Goal: Task Accomplishment & Management: Use online tool/utility

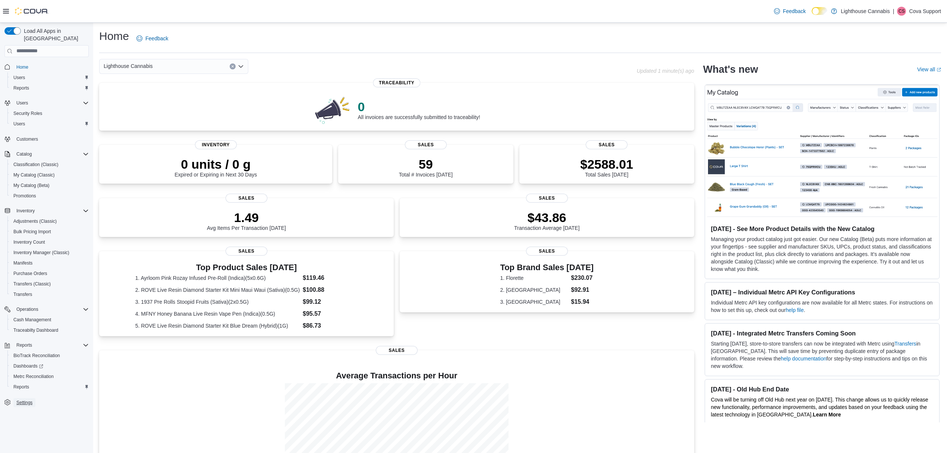
click at [26, 400] on span "Settings" at bounding box center [24, 403] width 16 height 6
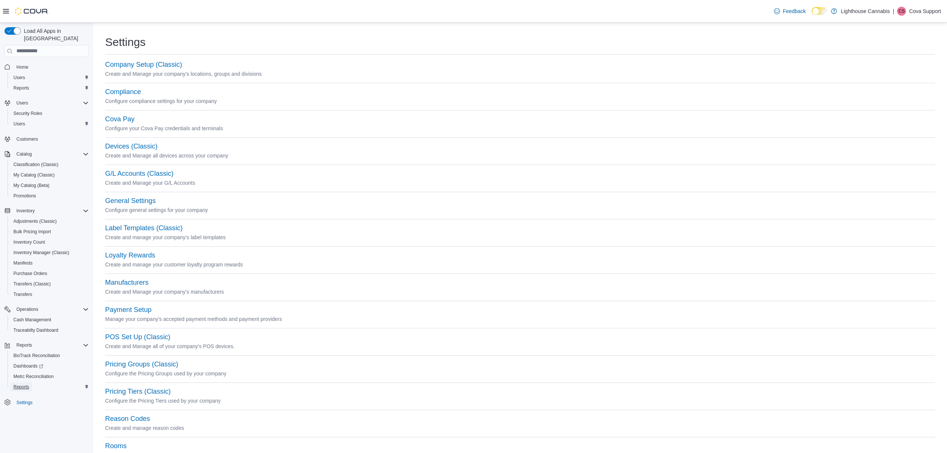
click at [24, 384] on span "Reports" at bounding box center [21, 387] width 16 height 6
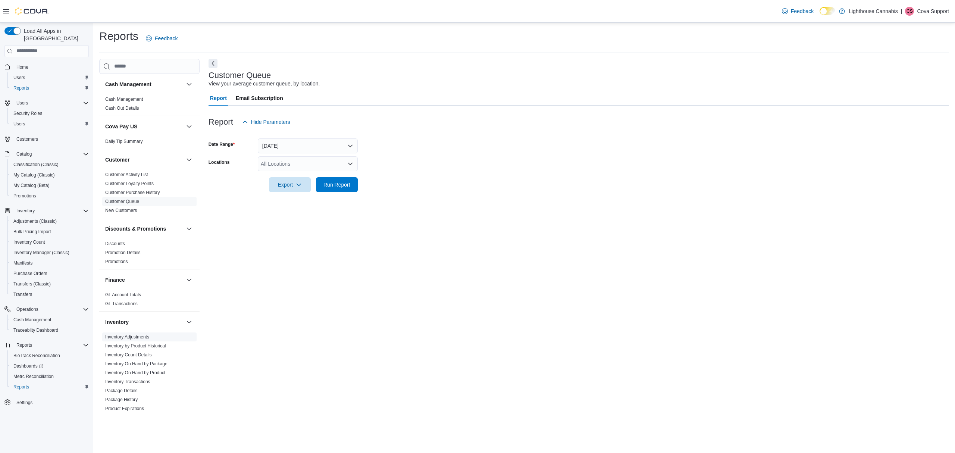
click at [147, 334] on span "Inventory Adjustments" at bounding box center [127, 337] width 44 height 6
click at [130, 336] on link "Inventory Adjustments" at bounding box center [127, 336] width 44 height 5
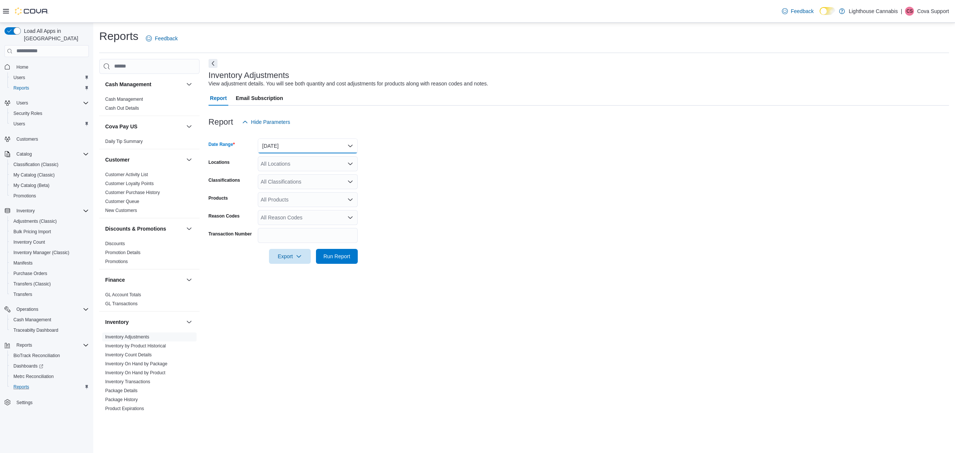
click at [283, 146] on button "Yesterday" at bounding box center [308, 145] width 100 height 15
click at [278, 179] on span "Today" at bounding box center [312, 175] width 85 height 9
click at [424, 139] on form "Date Range Today Locations All Locations Classifications All Classifications Pr…" at bounding box center [579, 196] width 740 height 134
click at [338, 261] on span "Run Report" at bounding box center [336, 255] width 33 height 15
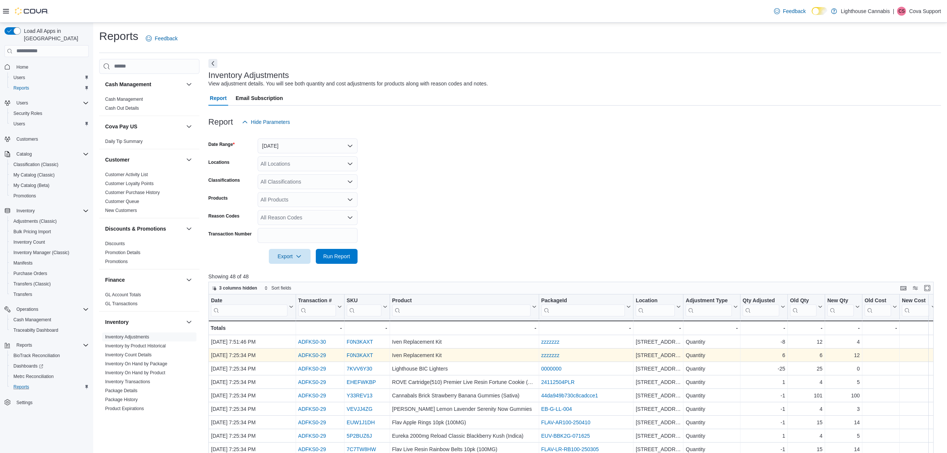
click at [314, 355] on link "ADFKS0-29" at bounding box center [312, 355] width 28 height 6
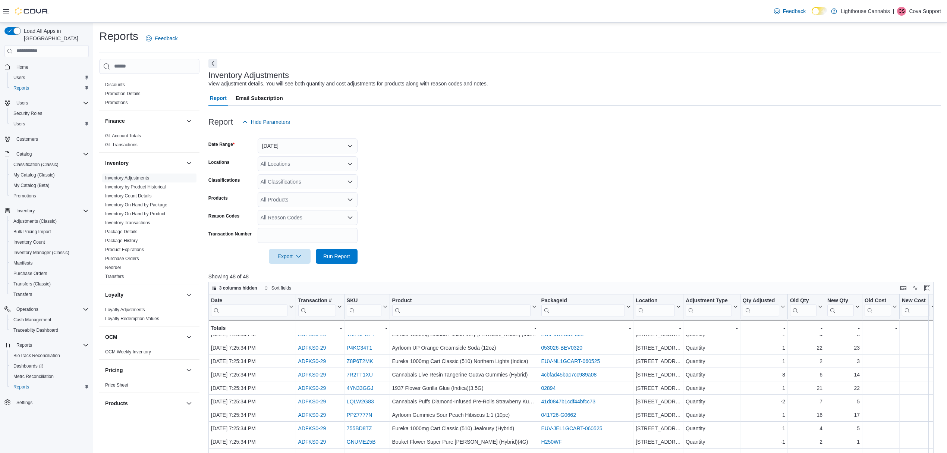
scroll to position [199, 0]
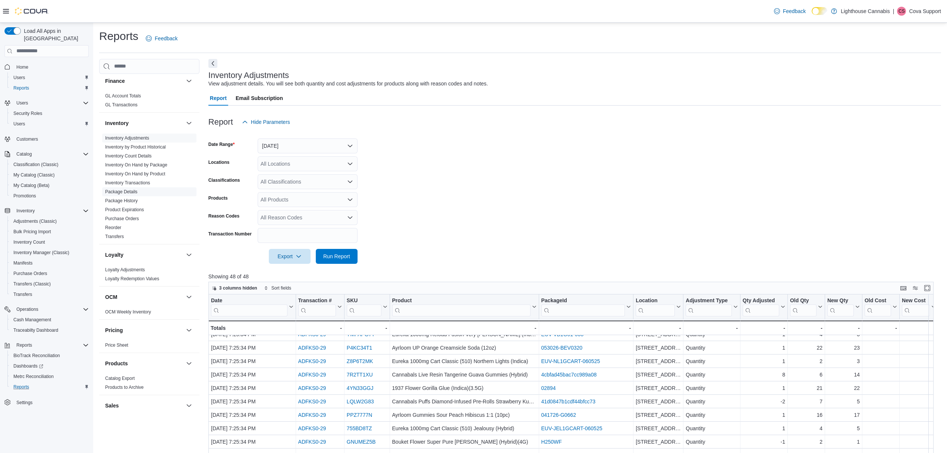
click at [124, 192] on link "Package Details" at bounding box center [121, 191] width 32 height 5
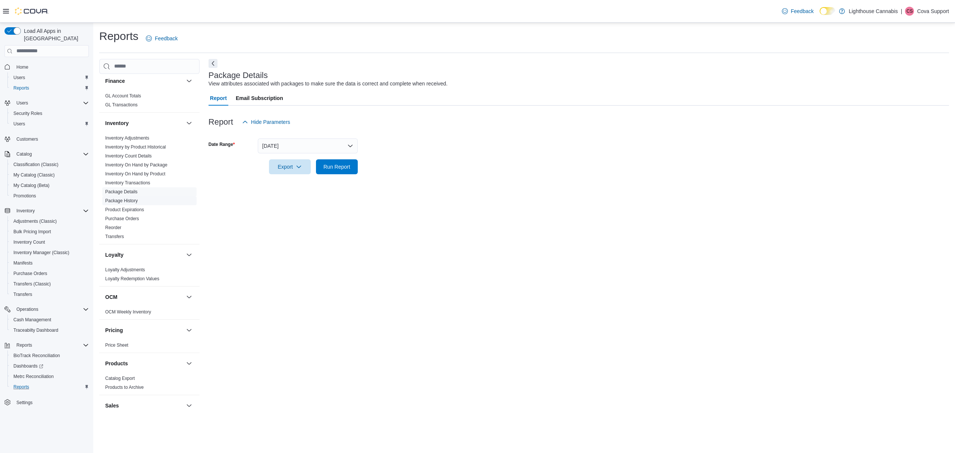
click at [132, 198] on link "Package History" at bounding box center [121, 200] width 32 height 5
click at [289, 141] on input "Package Id" at bounding box center [308, 145] width 100 height 15
paste input "**********"
type input "**********"
drag, startPoint x: 354, startPoint y: 142, endPoint x: 95, endPoint y: 143, distance: 258.9
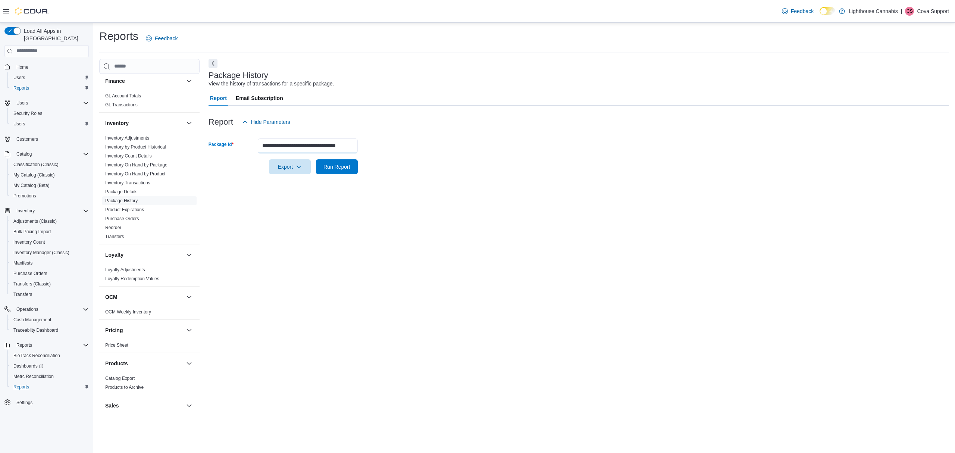
click at [95, 143] on div "Reports Feedback Cash Management Cash Management Cash Out Details Cova Pay US D…" at bounding box center [524, 221] width 862 height 397
paste input "**********"
type input "**********"
click at [331, 165] on span "Run Report" at bounding box center [336, 166] width 27 height 7
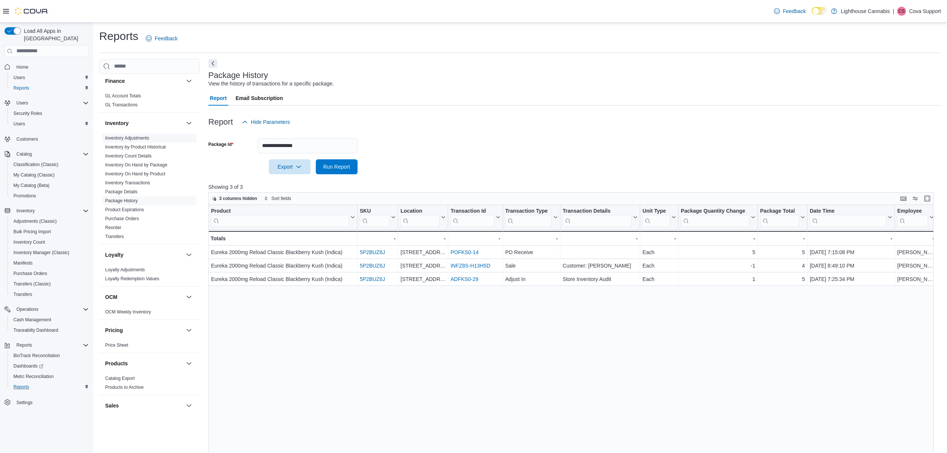
click at [144, 137] on link "Inventory Adjustments" at bounding box center [127, 137] width 44 height 5
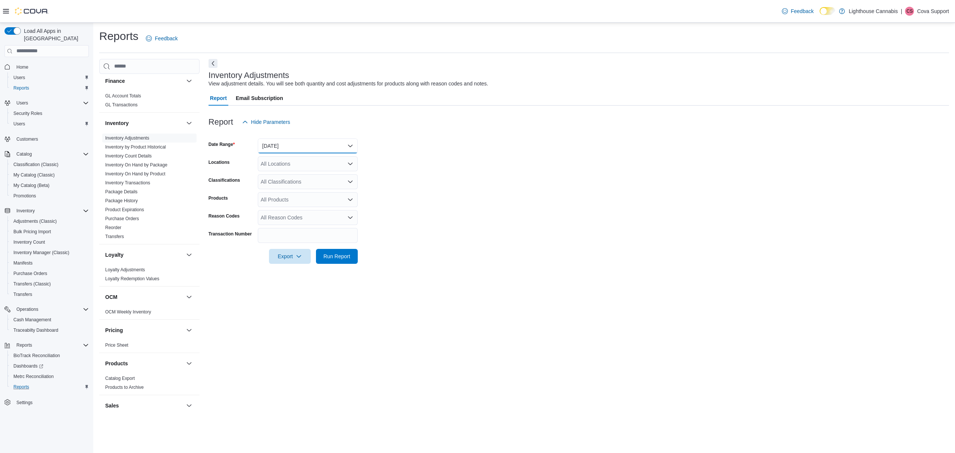
click at [301, 145] on button "Yesterday" at bounding box center [308, 145] width 100 height 15
click at [289, 176] on span "Today" at bounding box center [312, 175] width 85 height 9
click at [336, 251] on span "Run Report" at bounding box center [336, 255] width 33 height 15
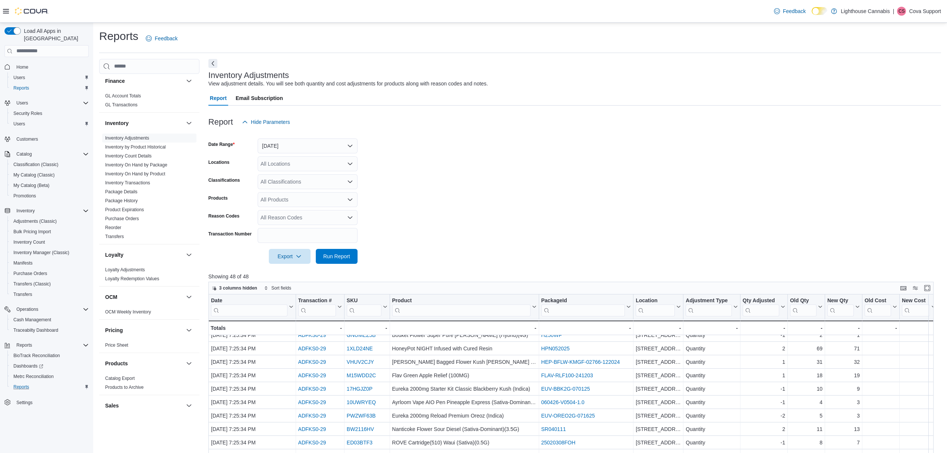
scroll to position [149, 0]
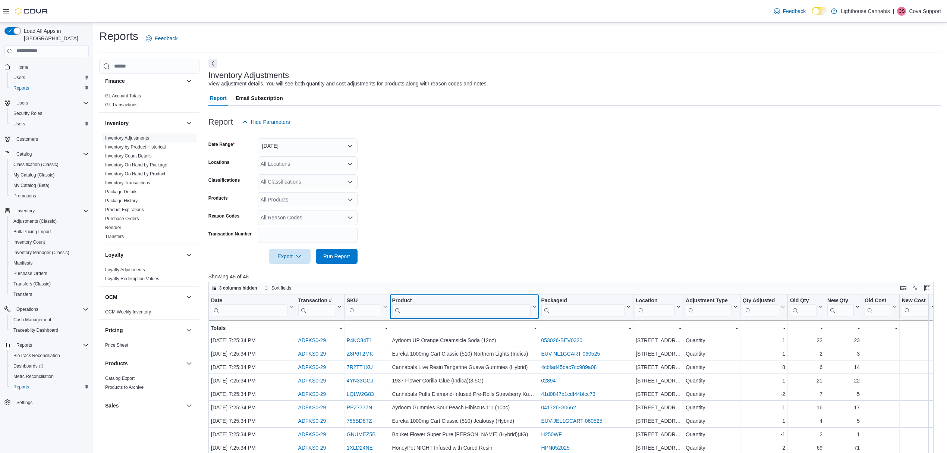
click at [454, 311] on input "search" at bounding box center [461, 310] width 138 height 12
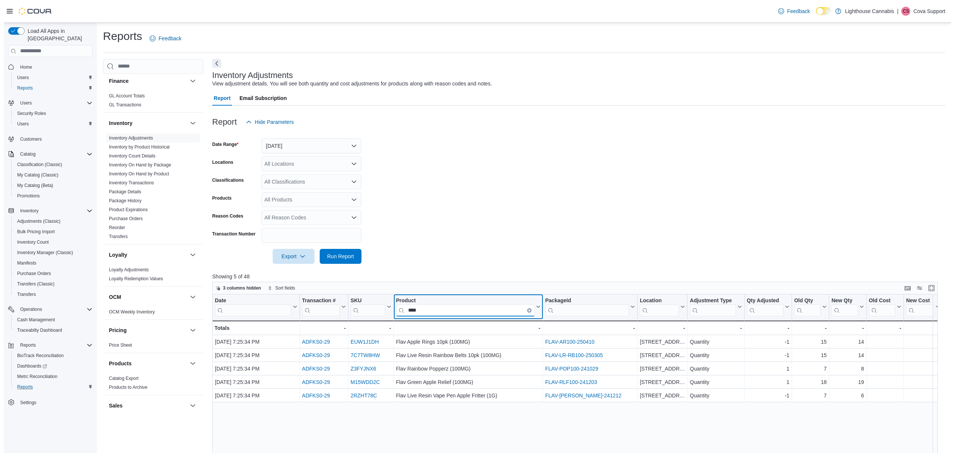
scroll to position [0, 0]
type input "****"
click at [30, 172] on span "My Catalog (Classic)" at bounding box center [33, 175] width 41 height 6
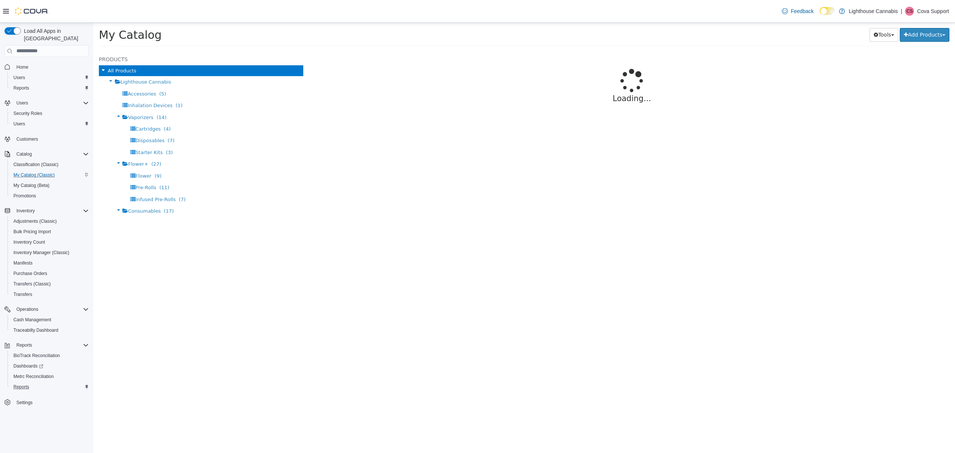
select select "**********"
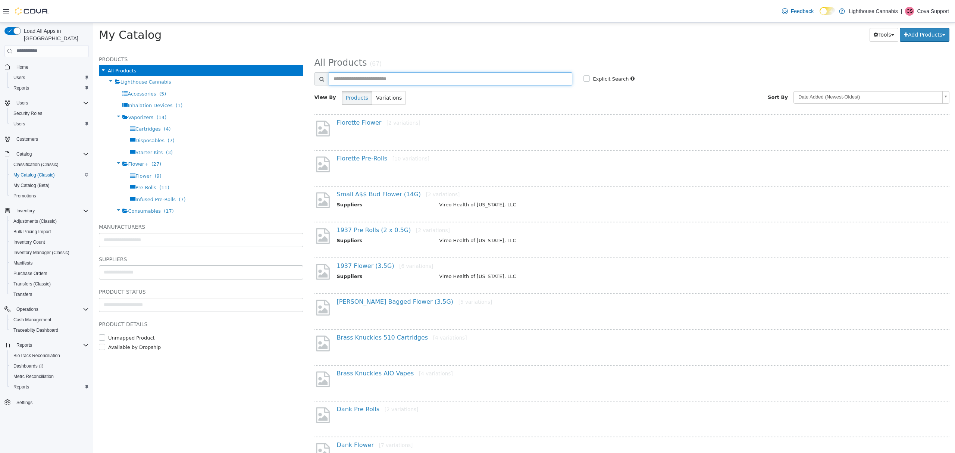
click at [408, 77] on input "text" at bounding box center [451, 78] width 244 height 13
type input "****"
select select "**********"
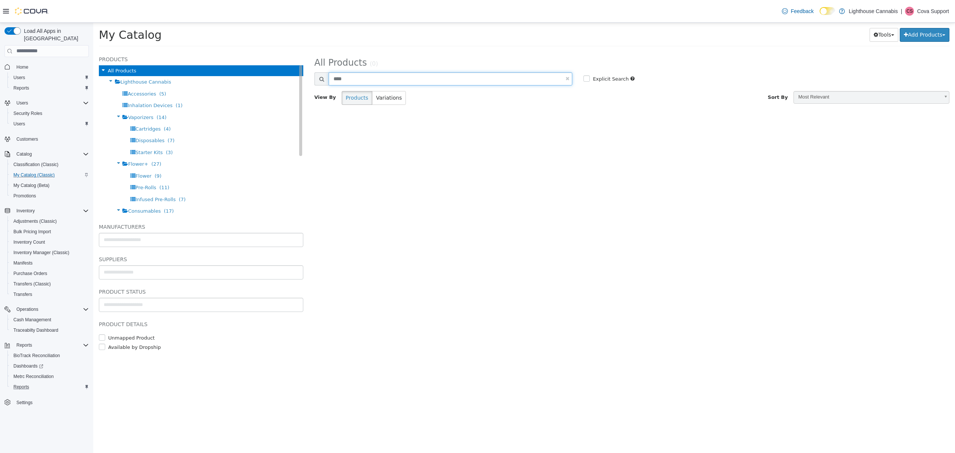
drag, startPoint x: 407, startPoint y: 78, endPoint x: 236, endPoint y: 73, distance: 170.9
click at [236, 51] on div "**********" at bounding box center [524, 51] width 862 height 0
type input "****"
select select "**********"
click at [29, 239] on span "Inventory Count" at bounding box center [29, 242] width 32 height 6
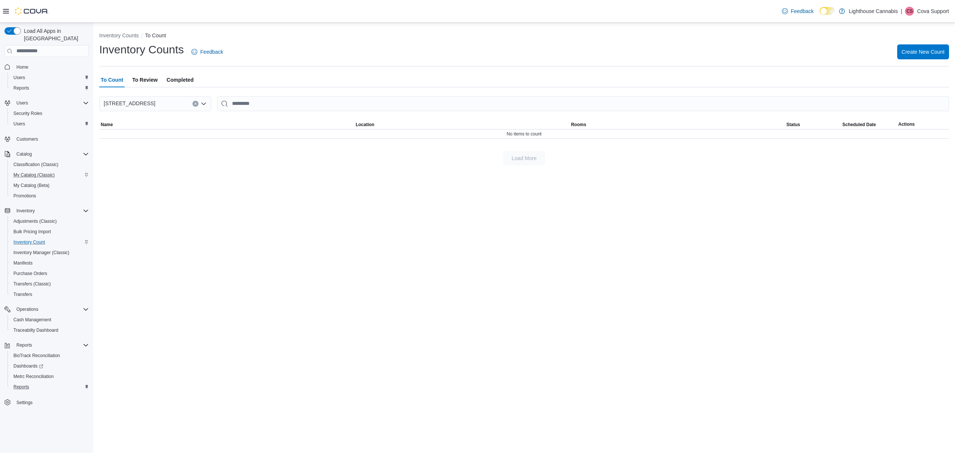
click at [178, 78] on span "Completed" at bounding box center [180, 79] width 27 height 15
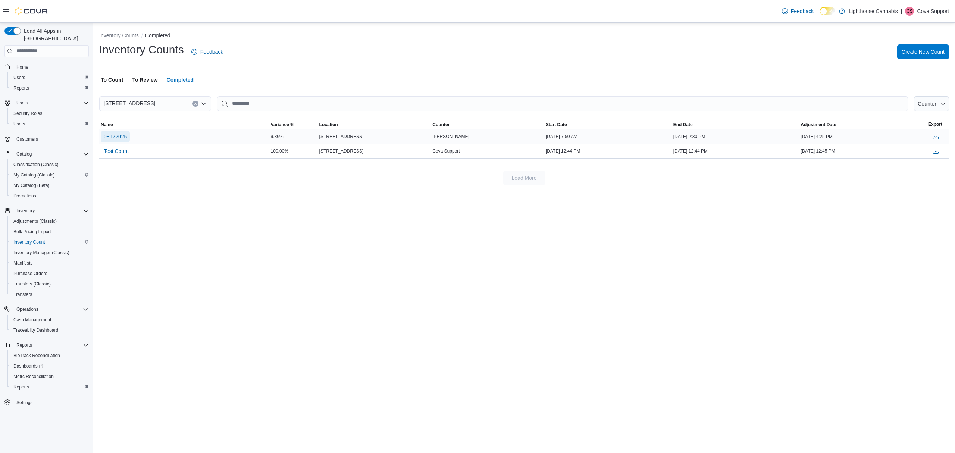
click at [122, 138] on span "08122025" at bounding box center [115, 136] width 23 height 7
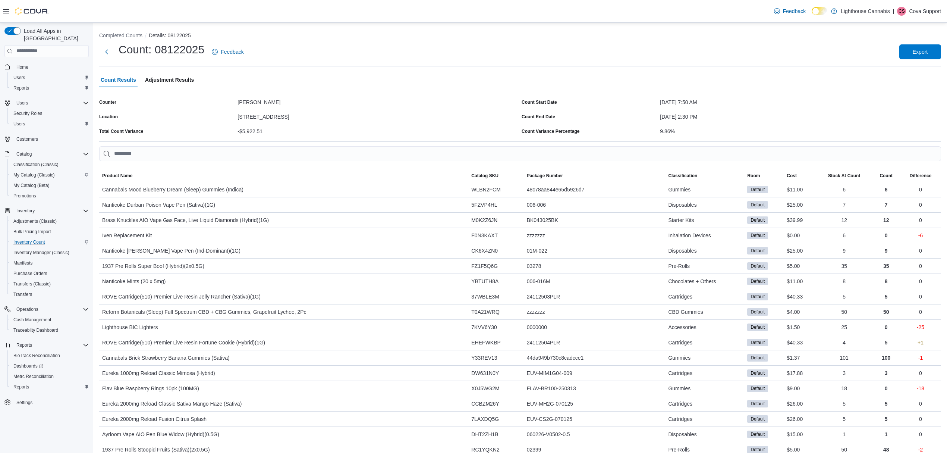
click at [171, 81] on span "Adjustment Results" at bounding box center [169, 79] width 49 height 15
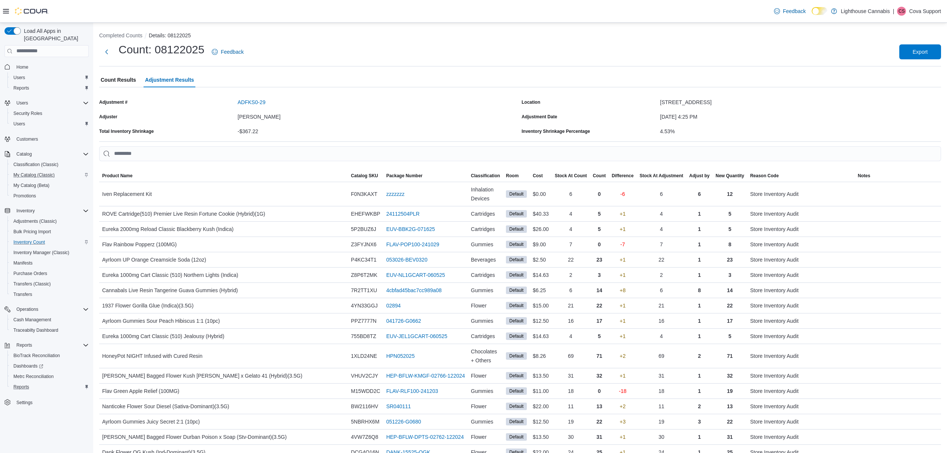
click at [924, 11] on p "Cova Support" at bounding box center [925, 11] width 32 height 9
click at [889, 78] on span "Sign Out" at bounding box center [893, 75] width 20 height 7
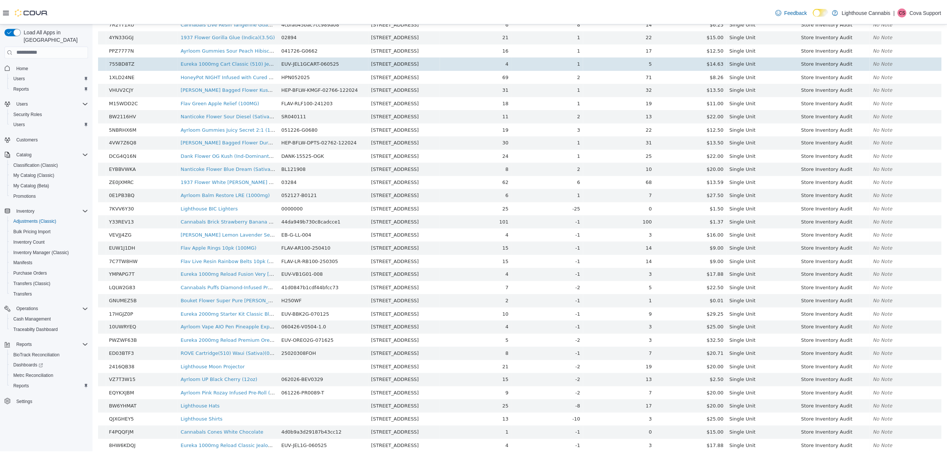
scroll to position [325, 0]
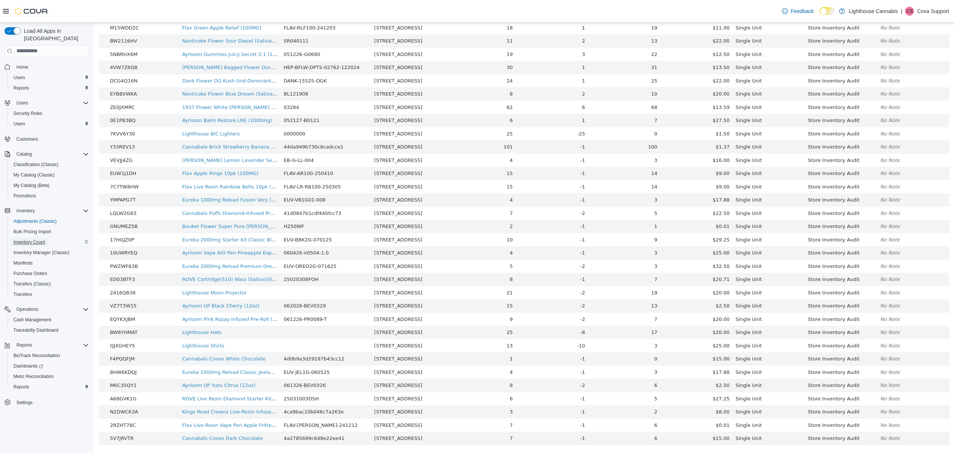
click at [41, 239] on span "Inventory Count" at bounding box center [29, 242] width 32 height 6
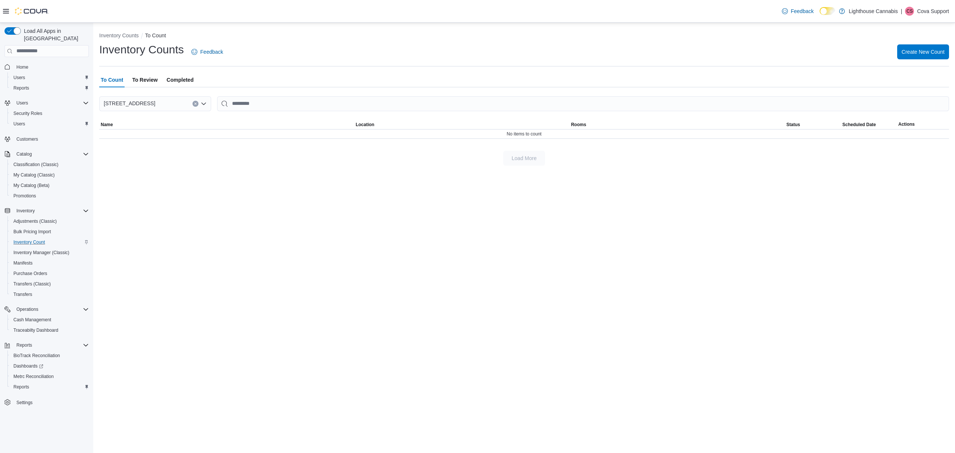
click at [149, 81] on span "To Review" at bounding box center [144, 79] width 25 height 15
click at [189, 78] on span "Completed" at bounding box center [180, 79] width 27 height 15
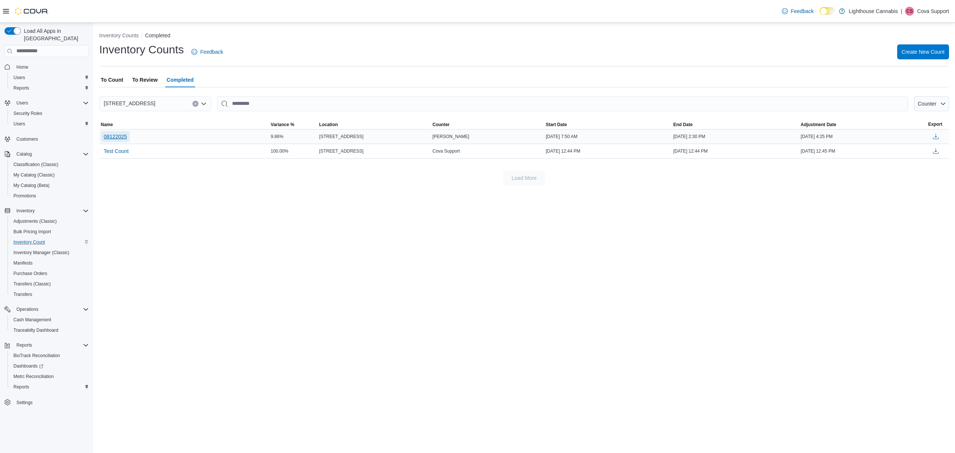
click at [122, 139] on span "08122025" at bounding box center [115, 136] width 23 height 7
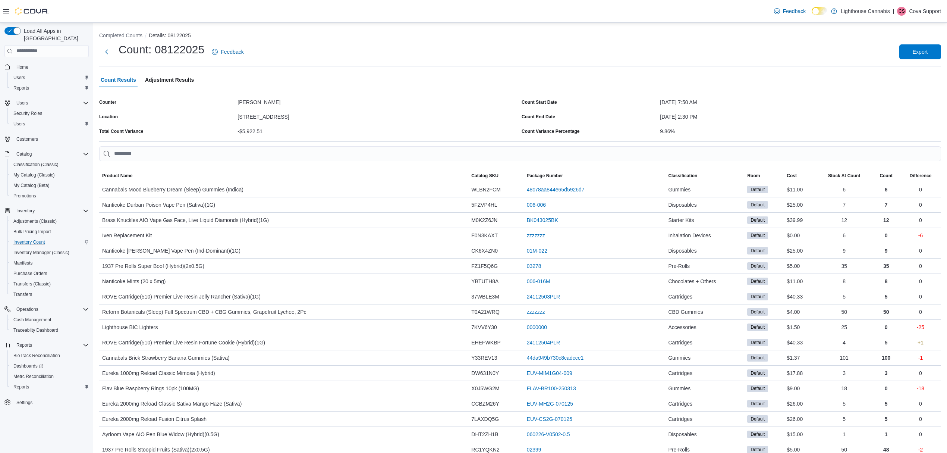
click at [175, 81] on span "Adjustment Results" at bounding box center [169, 79] width 49 height 15
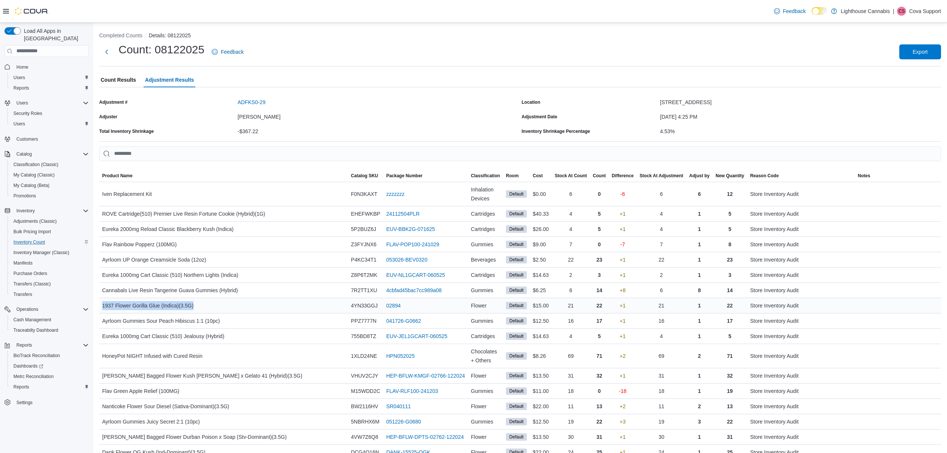
drag, startPoint x: 199, startPoint y: 308, endPoint x: 101, endPoint y: 306, distance: 97.4
click at [101, 306] on div "1937 Flower Gorilla Glue (Indica)(3.5G)" at bounding box center [223, 305] width 249 height 15
copy span "1937 Flower Gorilla Glue (Indica)(3.5G)"
drag, startPoint x: 704, startPoint y: 194, endPoint x: 692, endPoint y: 193, distance: 11.3
click at [692, 193] on div "6" at bounding box center [700, 194] width 26 height 15
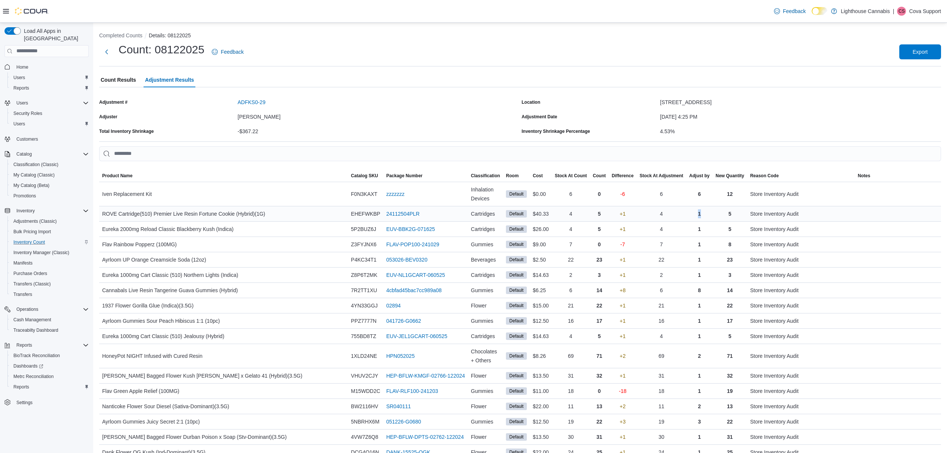
drag, startPoint x: 703, startPoint y: 215, endPoint x: 693, endPoint y: 214, distance: 10.1
click at [693, 214] on div "1" at bounding box center [700, 213] width 26 height 15
drag, startPoint x: 376, startPoint y: 230, endPoint x: 352, endPoint y: 229, distance: 23.9
click at [352, 229] on div "5P2BUZ6J" at bounding box center [365, 229] width 35 height 15
drag, startPoint x: 442, startPoint y: 230, endPoint x: 384, endPoint y: 230, distance: 57.8
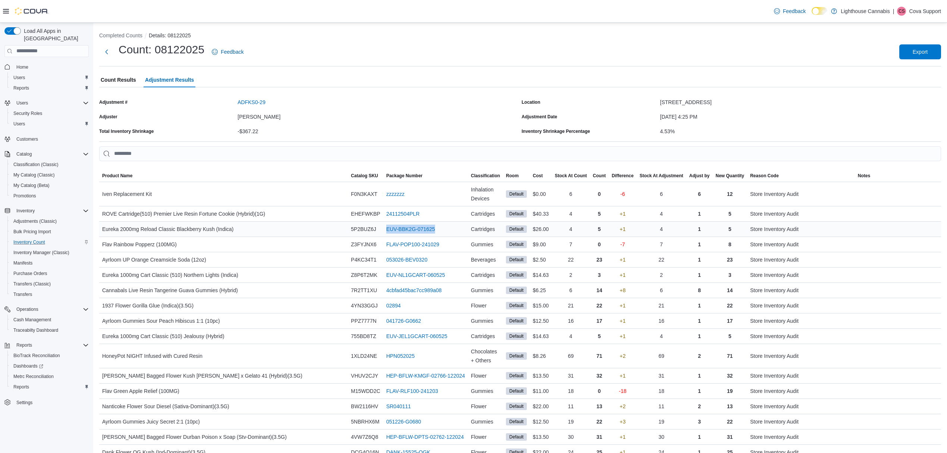
click at [384, 230] on div "EUV-BBK2G-071625 (opens in a new tab or window)" at bounding box center [425, 229] width 85 height 15
copy link "EUV-BBK2G-071625"
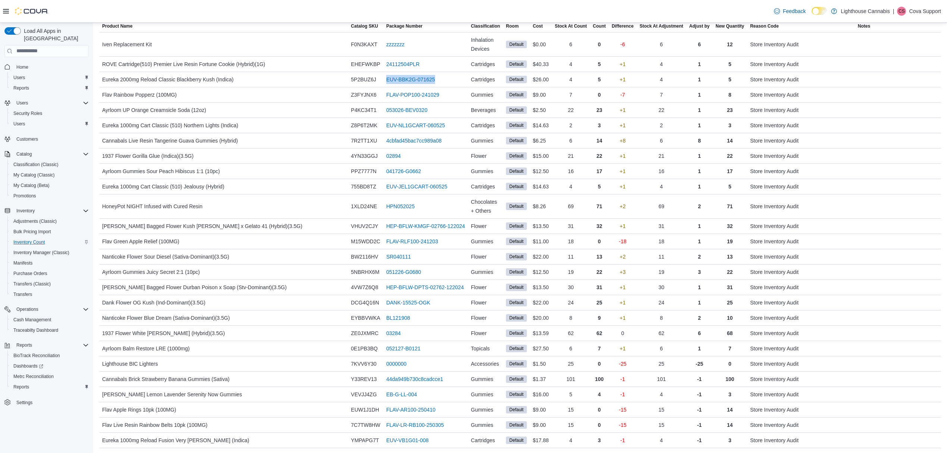
scroll to position [135, 0]
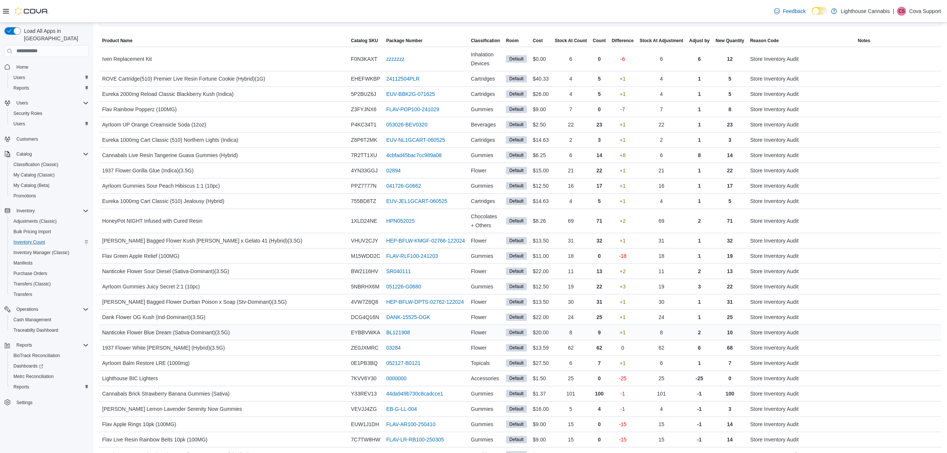
click at [251, 333] on div "Nanticoke Flower Blue Dream (Sativa-Dominant)(3.5G)" at bounding box center [223, 332] width 249 height 15
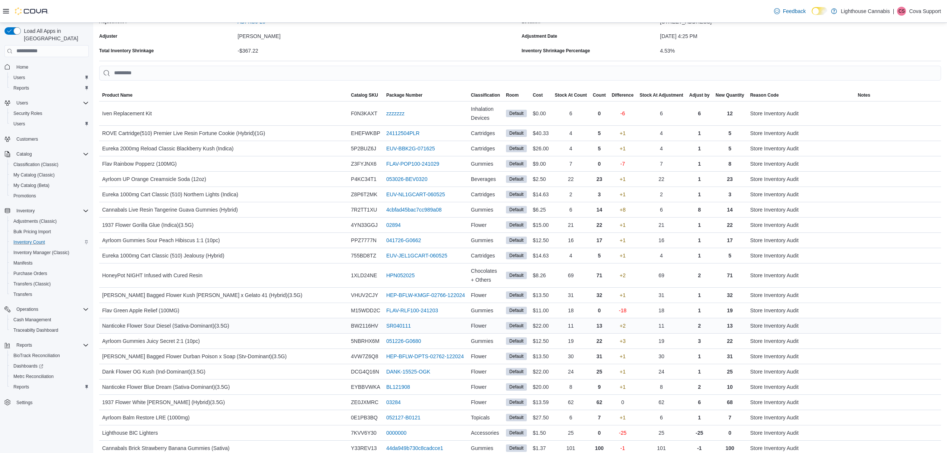
scroll to position [0, 0]
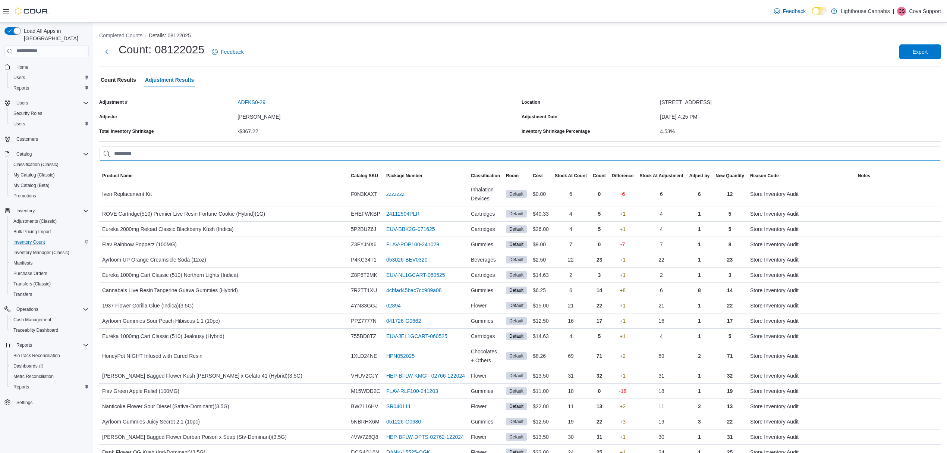
click at [168, 148] on input "This is a search bar. As you type, the results lower in the page will automatic…" at bounding box center [520, 153] width 842 height 15
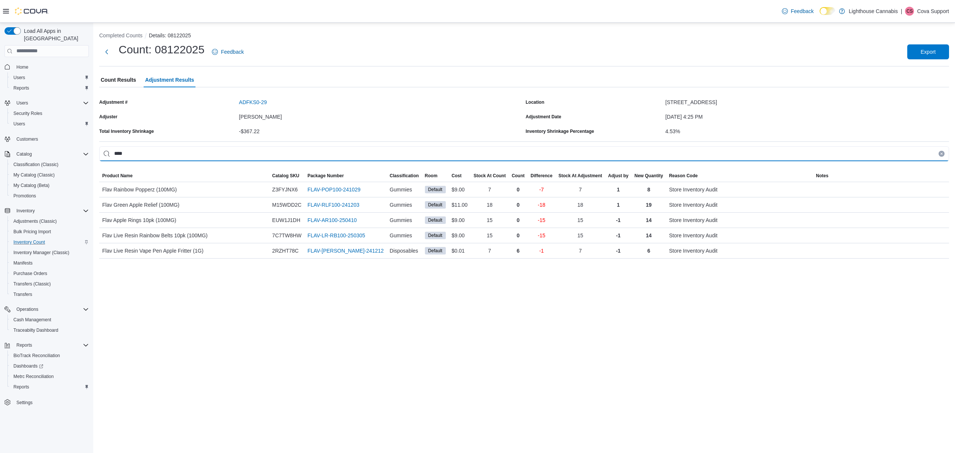
type input "****"
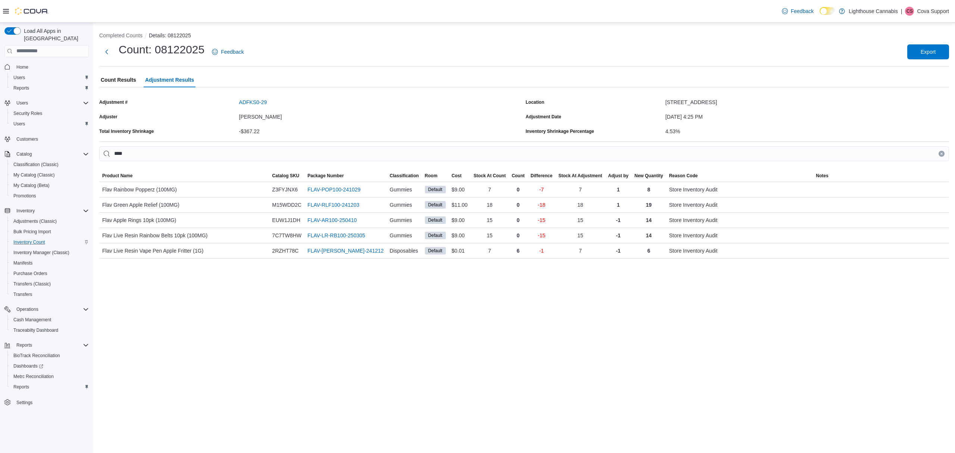
click at [122, 78] on span "Count Results" at bounding box center [118, 79] width 35 height 15
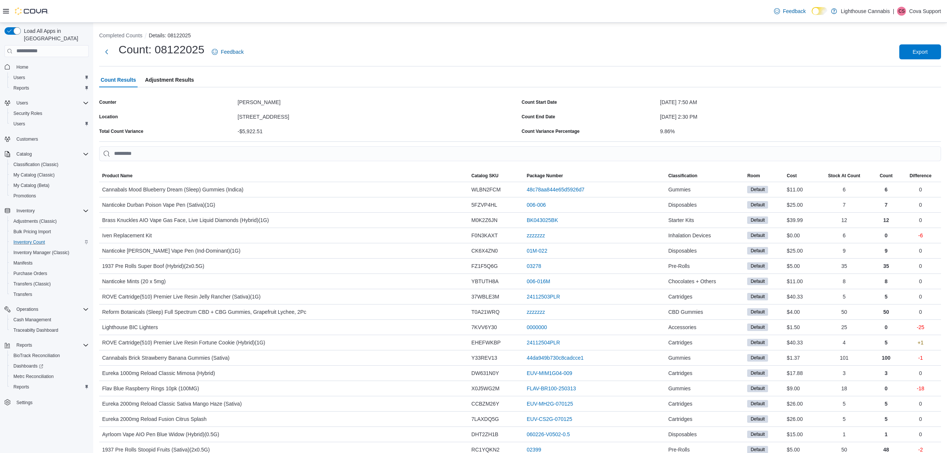
click at [172, 79] on span "Adjustment Results" at bounding box center [169, 79] width 49 height 15
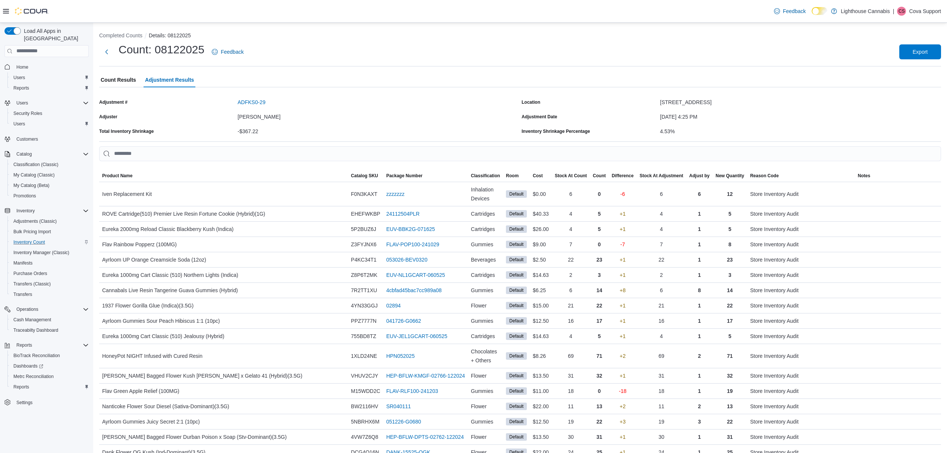
click at [121, 80] on span "Count Results" at bounding box center [118, 79] width 35 height 15
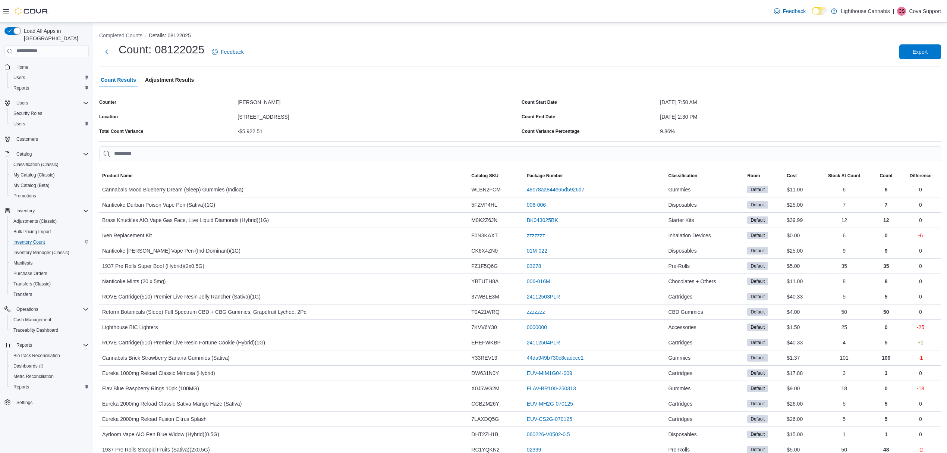
click at [169, 79] on span "Adjustment Results" at bounding box center [169, 79] width 49 height 15
